Goal: Task Accomplishment & Management: Manage account settings

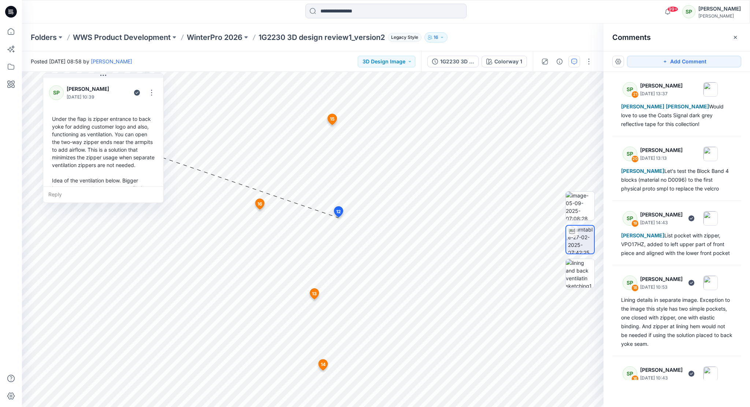
scroll to position [516, 0]
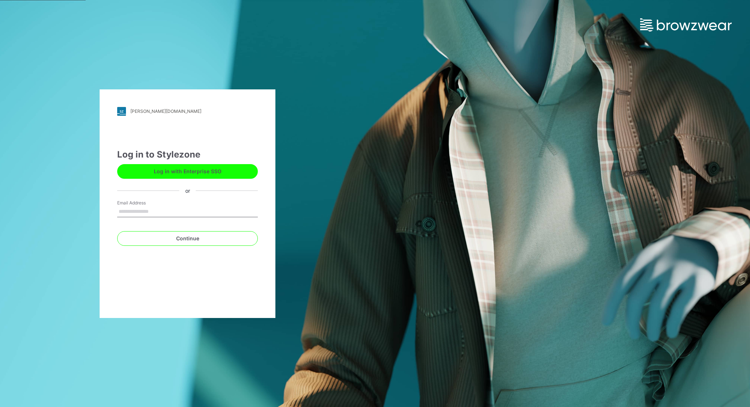
type input "**********"
click at [202, 235] on button "Continue" at bounding box center [187, 238] width 141 height 15
